Goal: Task Accomplishment & Management: Use online tool/utility

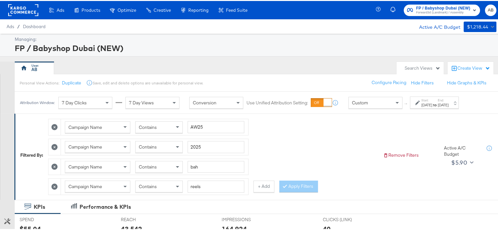
click at [52, 127] on icon at bounding box center [54, 126] width 6 height 6
type input "2025"
type input "bah"
type input "reels"
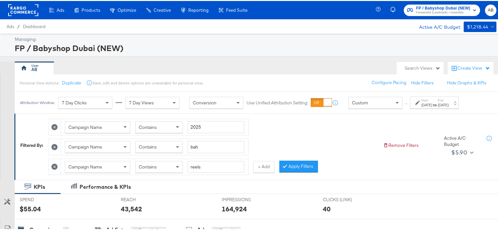
click at [54, 126] on icon at bounding box center [54, 126] width 6 height 6
type input "bah"
type input "reels"
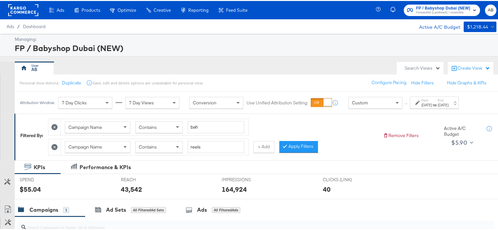
click at [54, 126] on icon at bounding box center [54, 126] width 6 height 6
type input "reels"
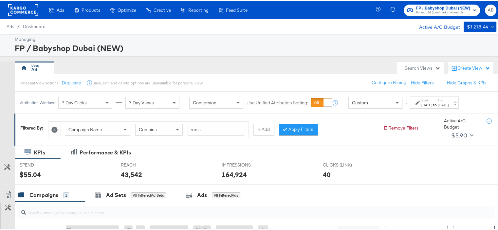
click at [54, 126] on icon at bounding box center [54, 129] width 6 height 6
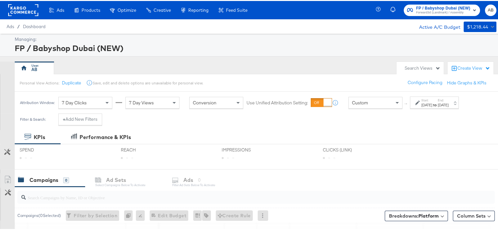
click at [447, 106] on div "Start: [DATE] to End: [DATE]" at bounding box center [434, 102] width 49 height 12
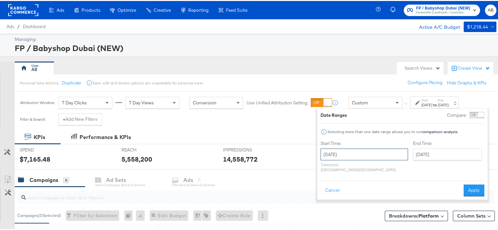
click at [351, 156] on input "[DATE]" at bounding box center [364, 154] width 87 height 12
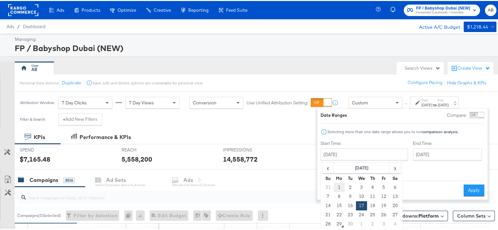
click at [342, 188] on td "1" at bounding box center [339, 186] width 11 height 9
type input "[DATE]"
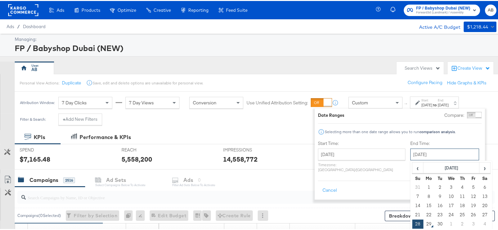
click at [430, 156] on input "[DATE]" at bounding box center [444, 154] width 69 height 12
click at [412, 220] on td "28" at bounding box center [417, 223] width 11 height 9
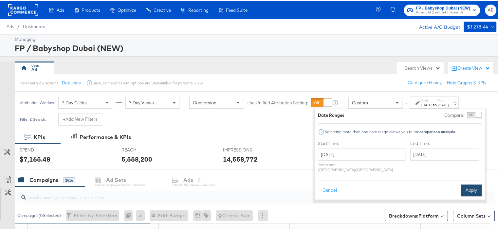
click at [476, 184] on button "Apply" at bounding box center [471, 190] width 21 height 12
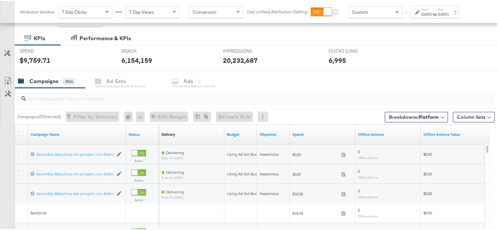
scroll to position [66, 0]
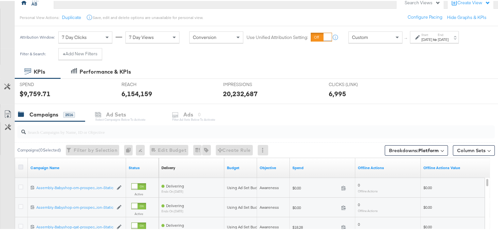
click at [19, 167] on icon at bounding box center [20, 166] width 5 height 5
click at [0, 0] on input "checkbox" at bounding box center [0, 0] width 0 height 0
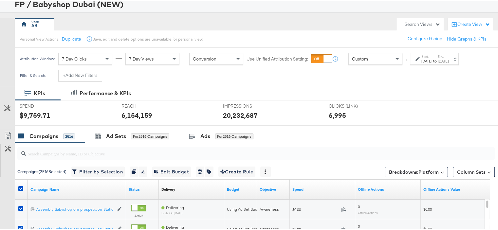
scroll to position [33, 0]
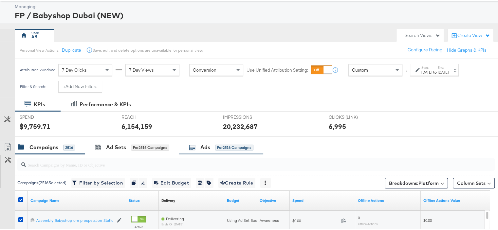
click at [212, 145] on div "Ads for 2516 Campaigns" at bounding box center [221, 147] width 65 height 8
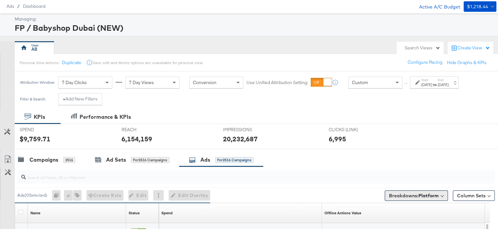
scroll to position [86, 0]
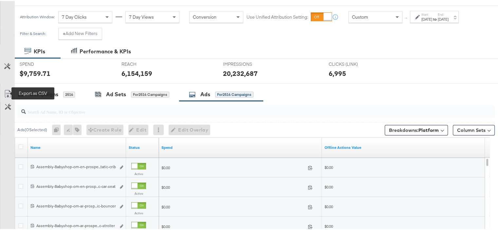
click at [9, 95] on icon at bounding box center [8, 93] width 8 height 8
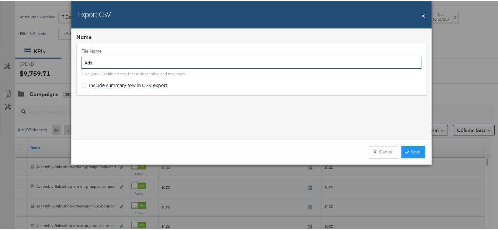
click at [114, 62] on input "Ads" at bounding box center [252, 62] width 340 height 12
type input "Stitcher"
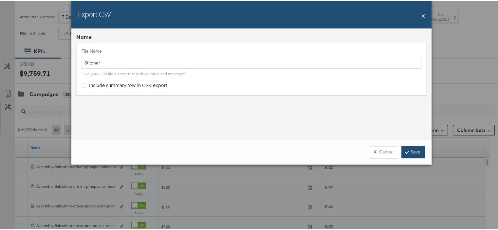
click at [409, 150] on link "Save" at bounding box center [414, 151] width 24 height 12
